Goal: Check status: Check status

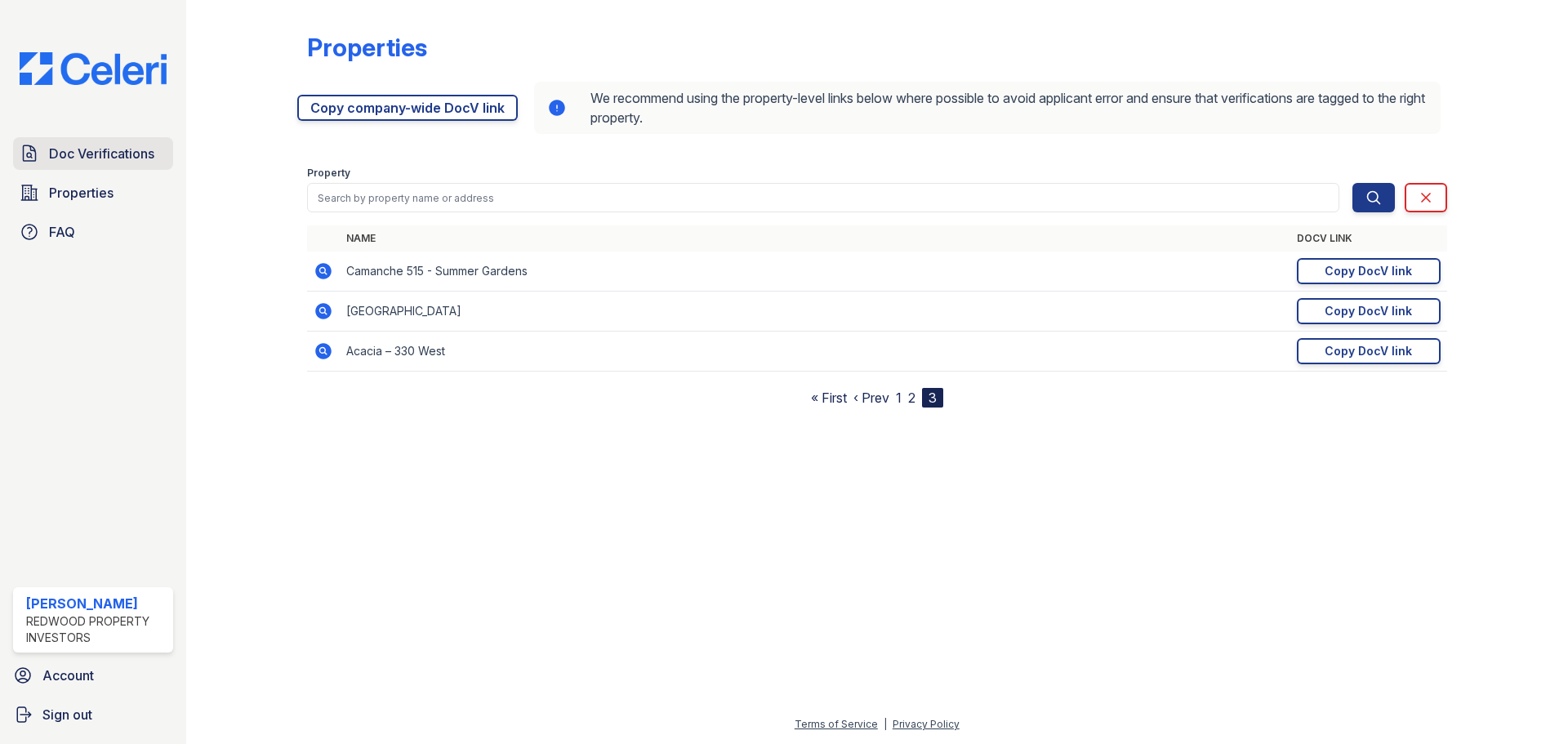
click at [112, 160] on span "Doc Verifications" at bounding box center [102, 153] width 106 height 20
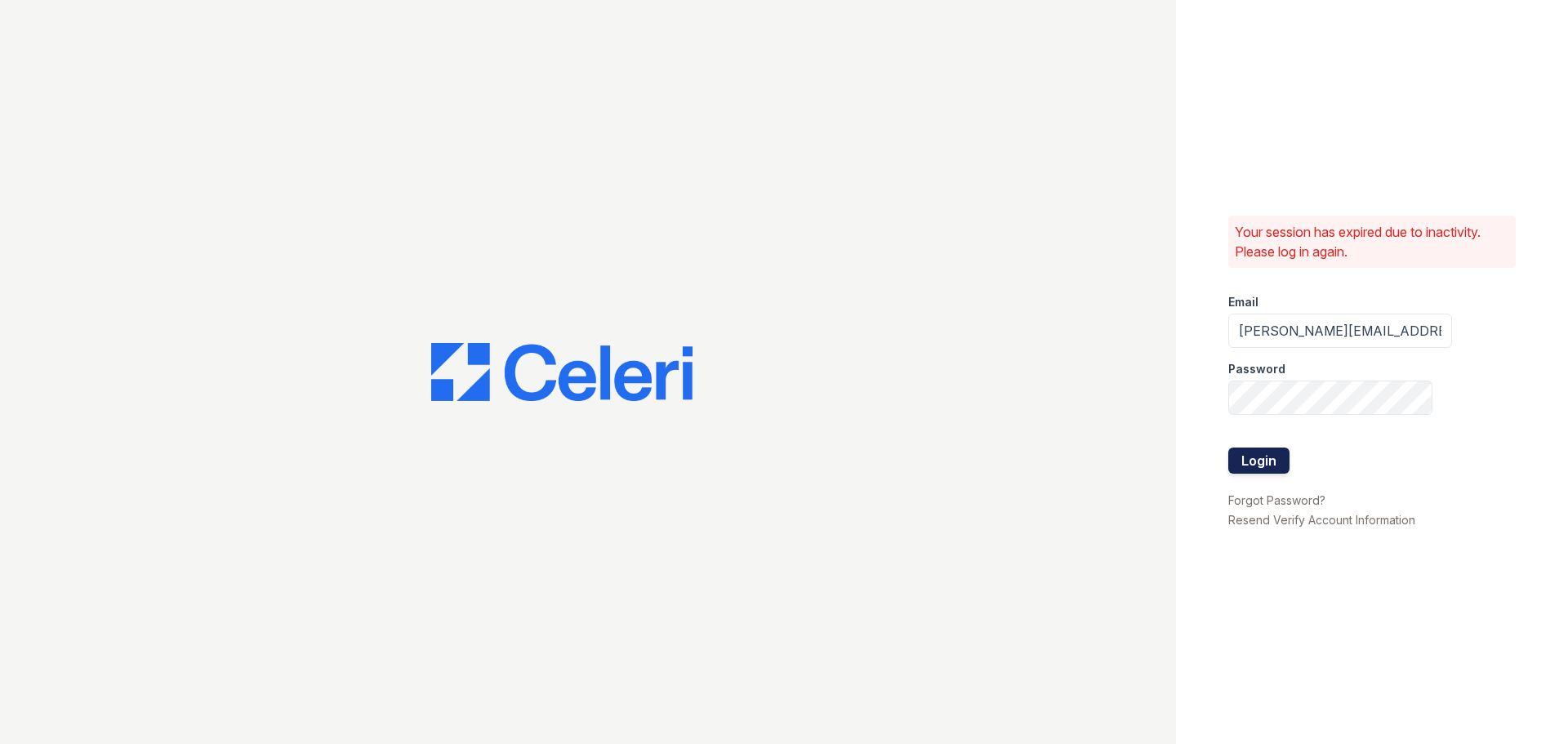
click at [1251, 464] on button "Login" at bounding box center [1259, 460] width 61 height 26
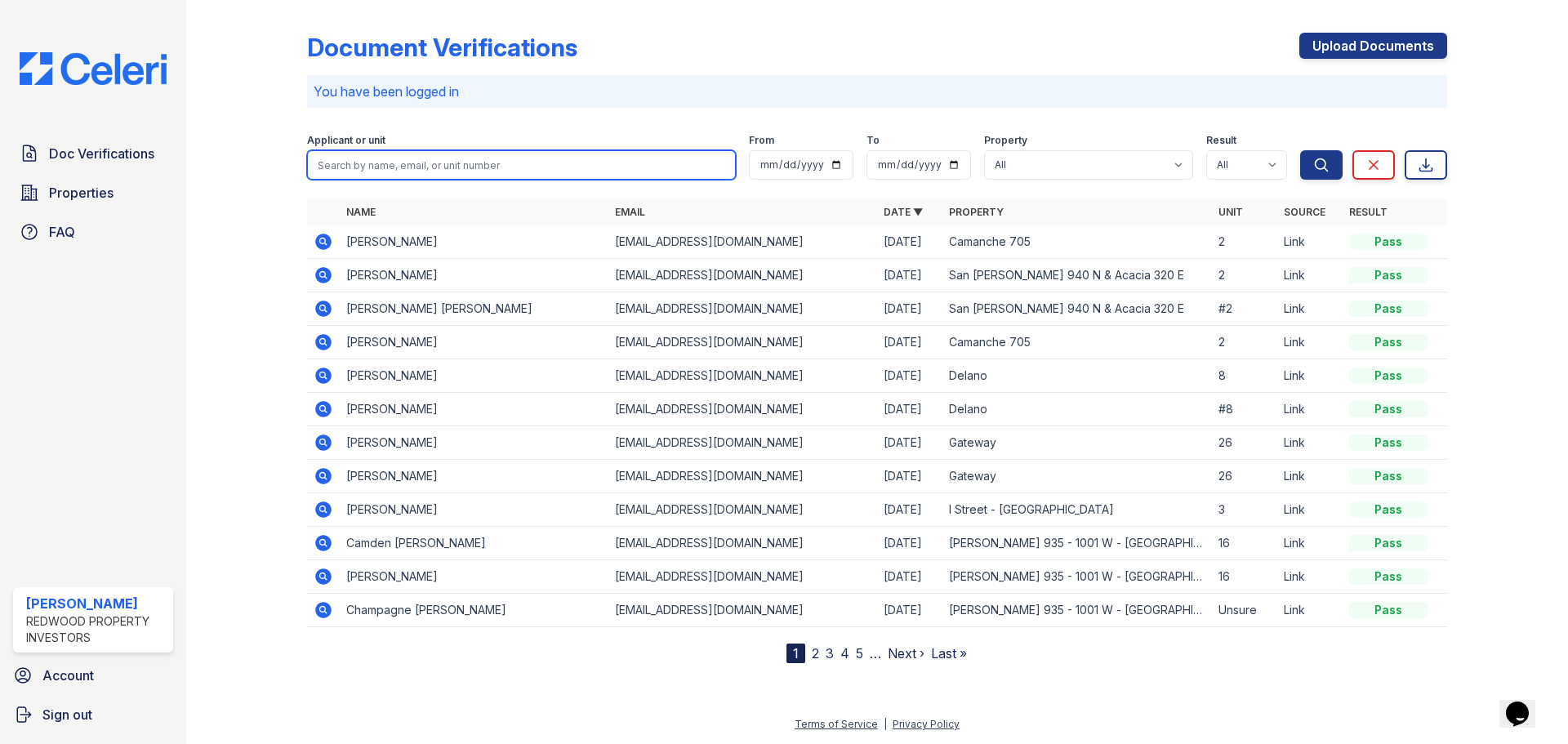
click at [450, 172] on input "search" at bounding box center [521, 165] width 429 height 30
type input "geranessa"
click at [1300, 151] on button "Search" at bounding box center [1321, 165] width 42 height 30
